Goal: Task Accomplishment & Management: Complete application form

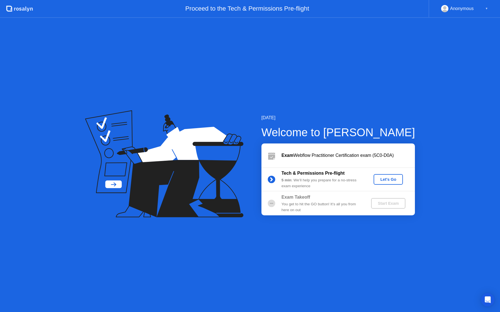
click at [390, 177] on div "Let's Go" at bounding box center [388, 179] width 25 height 4
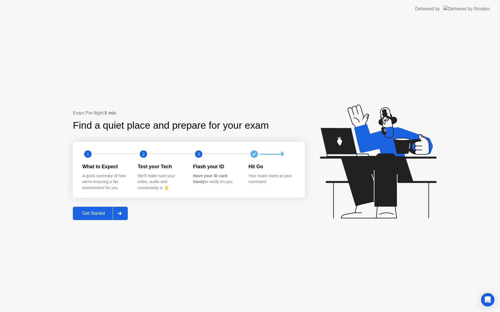
click at [100, 216] on div "Get Started" at bounding box center [93, 213] width 38 height 5
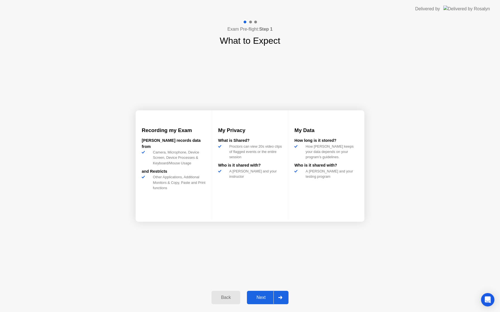
click at [261, 297] on div "Next" at bounding box center [260, 297] width 25 height 5
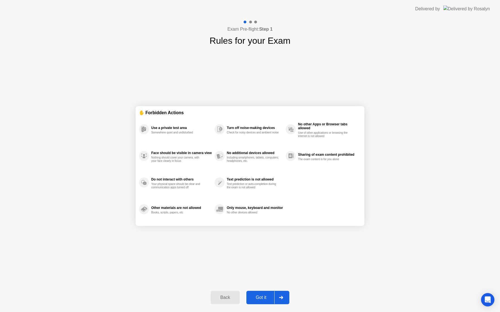
click at [261, 297] on div "Got it" at bounding box center [261, 297] width 26 height 5
select select "**********"
select select "*******"
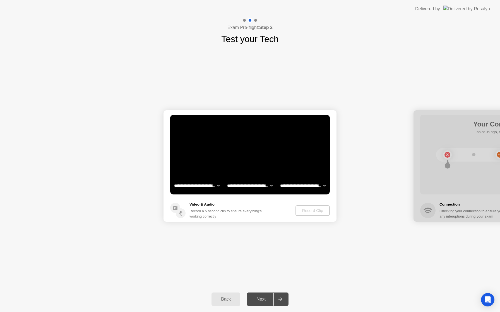
click at [232, 302] on div "Back" at bounding box center [225, 299] width 25 height 5
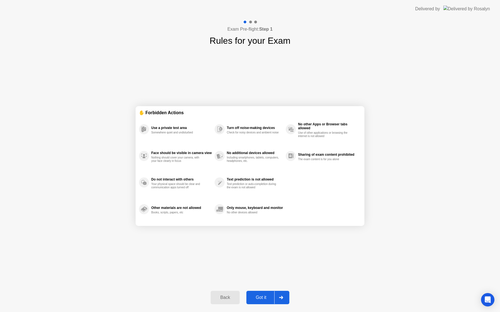
click at [262, 297] on div "Got it" at bounding box center [261, 297] width 26 height 5
select select "**********"
select select "*******"
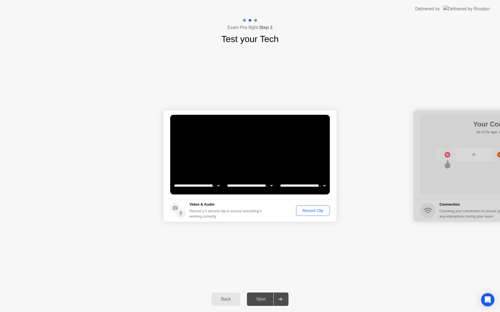
click at [308, 210] on div "Record Clip" at bounding box center [313, 211] width 30 height 4
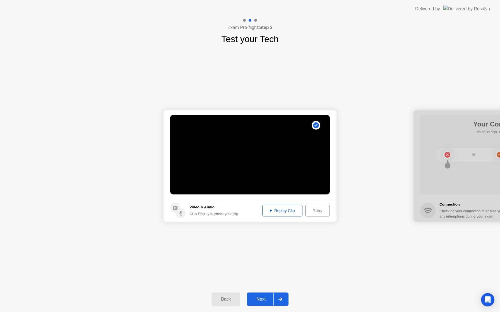
click at [261, 297] on div "Next" at bounding box center [260, 299] width 25 height 5
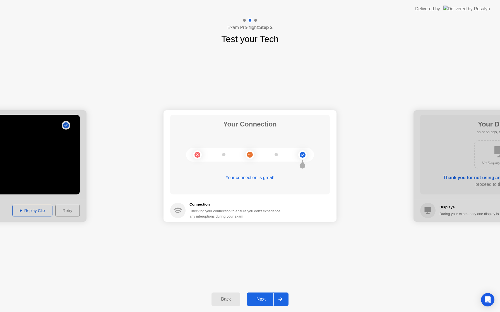
click at [265, 297] on div "Next" at bounding box center [260, 299] width 25 height 5
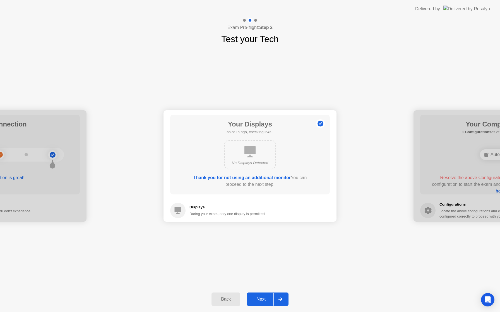
click at [259, 299] on div "Next" at bounding box center [260, 299] width 25 height 5
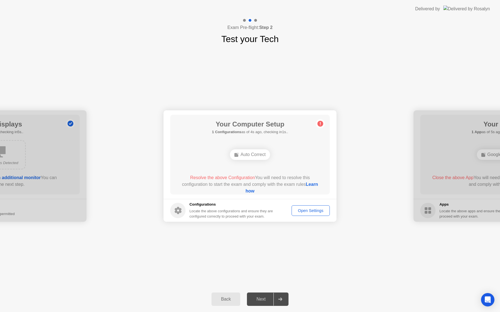
click at [258, 156] on div "Auto Correct" at bounding box center [250, 154] width 40 height 11
click at [297, 211] on div "Open Settings" at bounding box center [310, 211] width 34 height 4
click at [257, 154] on div "Auto Correct" at bounding box center [250, 154] width 40 height 11
click at [256, 191] on link "Learn how" at bounding box center [281, 187] width 72 height 11
click at [316, 211] on div "Open Settings" at bounding box center [310, 211] width 34 height 4
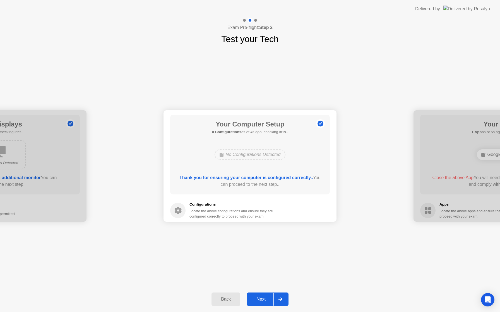
click at [260, 299] on div "Next" at bounding box center [260, 299] width 25 height 5
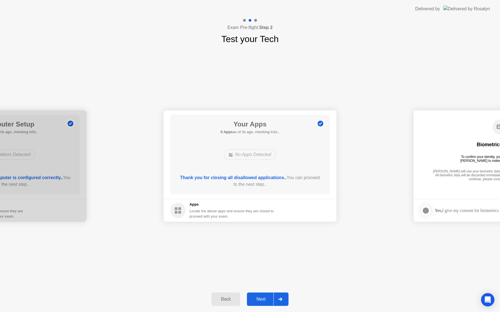
click at [263, 304] on button "Next" at bounding box center [268, 299] width 42 height 13
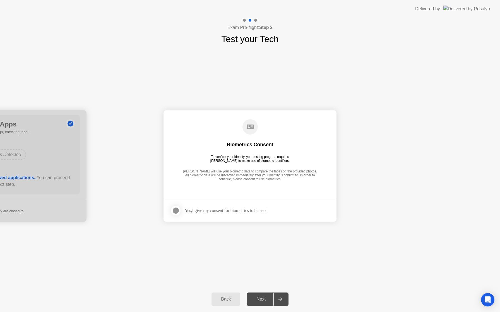
click at [176, 211] on div at bounding box center [175, 210] width 7 height 7
click at [258, 298] on div "Next" at bounding box center [260, 299] width 25 height 5
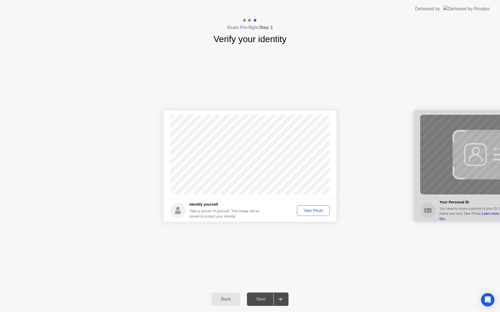
click at [304, 212] on div "Take Photo" at bounding box center [313, 211] width 29 height 4
click at [314, 213] on div "Retake" at bounding box center [317, 211] width 22 height 4
click at [315, 213] on div "Take Photo" at bounding box center [313, 211] width 29 height 4
click at [260, 299] on div "Next" at bounding box center [260, 299] width 25 height 5
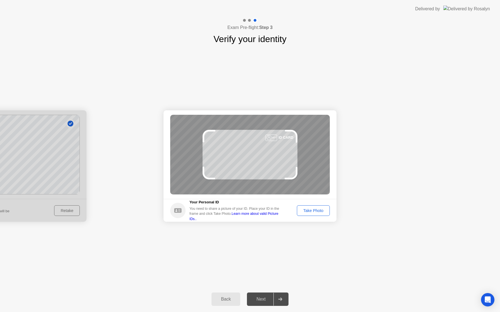
click at [272, 216] on link "Learn more about valid Picture IDs.." at bounding box center [233, 216] width 89 height 9
click at [316, 213] on div "Take Photo" at bounding box center [313, 211] width 29 height 4
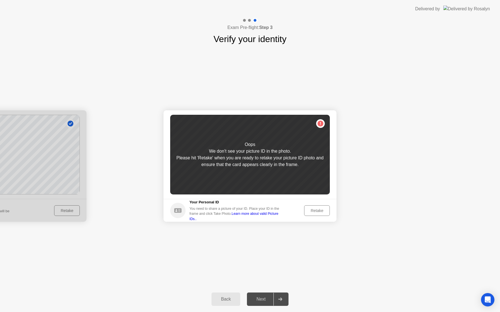
click at [316, 212] on div "Retake" at bounding box center [317, 211] width 22 height 4
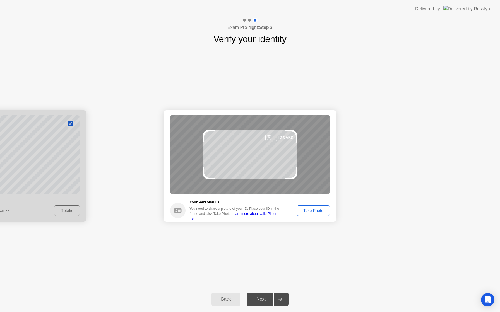
click at [316, 212] on div "Take Photo" at bounding box center [313, 211] width 29 height 4
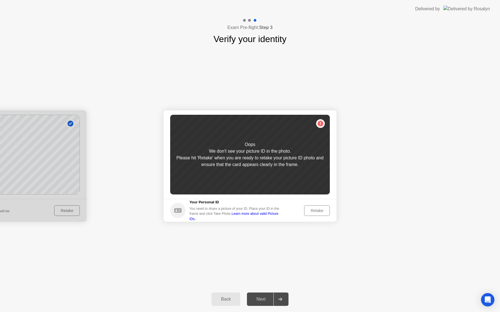
click at [316, 212] on div "Retake" at bounding box center [317, 211] width 22 height 4
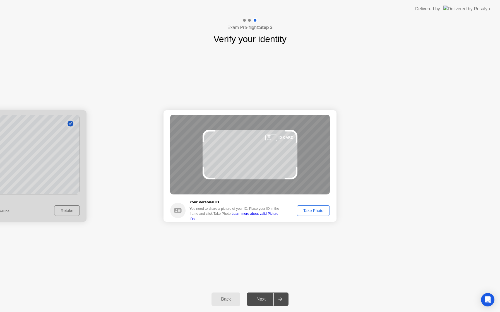
drag, startPoint x: 274, startPoint y: 139, endPoint x: 258, endPoint y: 149, distance: 18.2
click at [258, 149] on div "ID CARD" at bounding box center [249, 155] width 159 height 80
click at [304, 209] on div "Take Photo" at bounding box center [313, 211] width 29 height 4
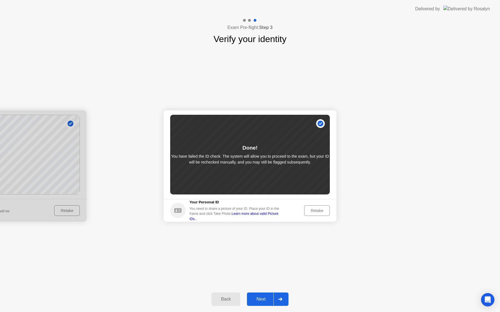
click at [260, 300] on div "Next" at bounding box center [260, 299] width 25 height 5
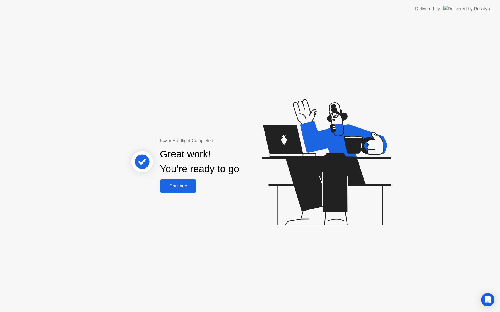
click at [183, 185] on div "Continue" at bounding box center [177, 186] width 33 height 5
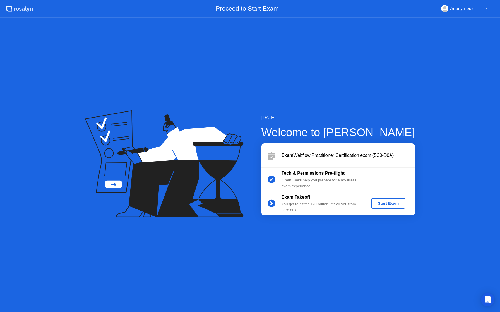
click at [384, 204] on div "Start Exam" at bounding box center [388, 203] width 30 height 4
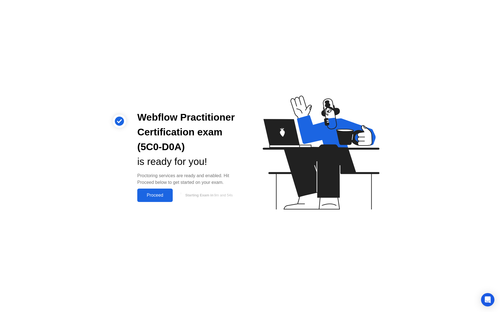
click at [163, 194] on div "Proceed" at bounding box center [155, 195] width 32 height 5
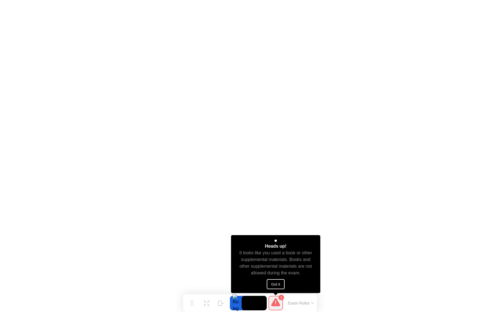
click at [274, 284] on button "Got it" at bounding box center [276, 284] width 18 height 10
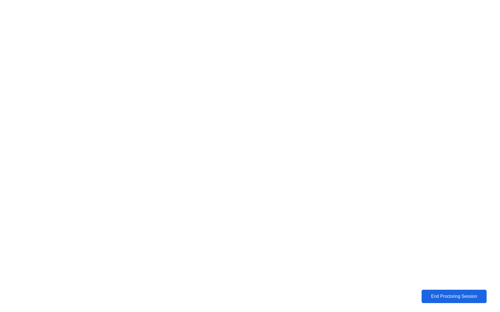
click at [446, 298] on div "End Proctoring Session" at bounding box center [454, 296] width 62 height 5
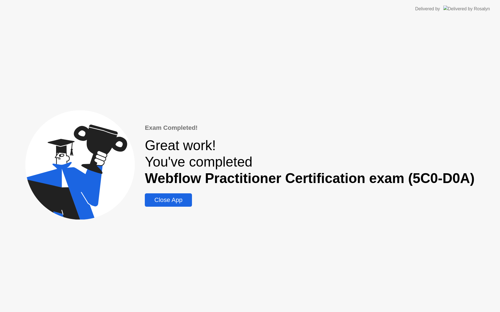
click at [176, 199] on div "Close App" at bounding box center [168, 200] width 44 height 7
